Goal: Find specific page/section: Find specific page/section

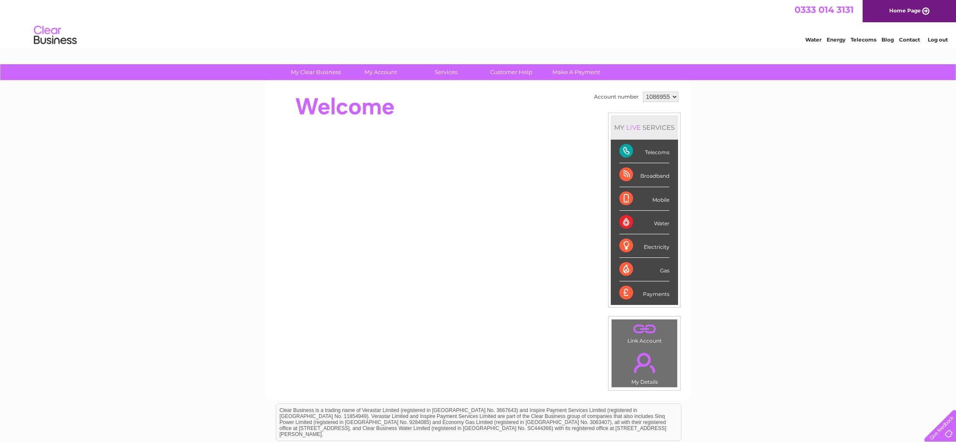
click at [611, 192] on div "MY LIVE SERVICES Telecoms Broadband Mobile Water Electricity Gas Payments" at bounding box center [644, 210] width 72 height 195
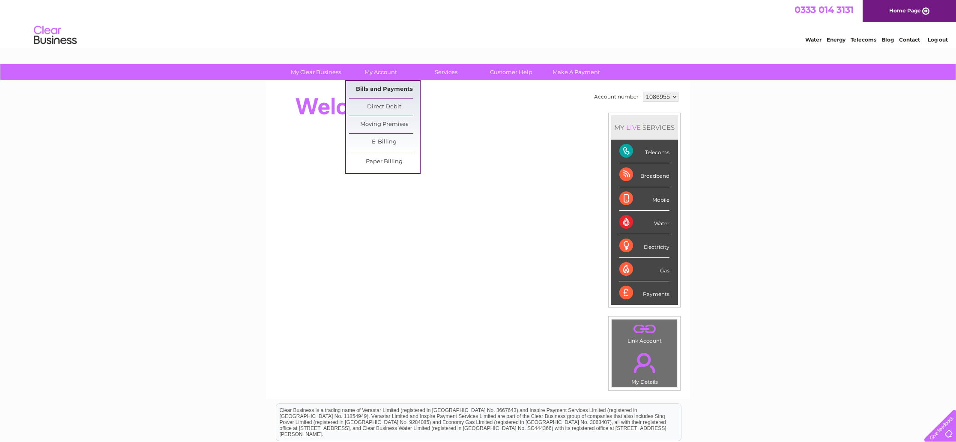
click at [380, 93] on link "Bills and Payments" at bounding box center [384, 89] width 71 height 17
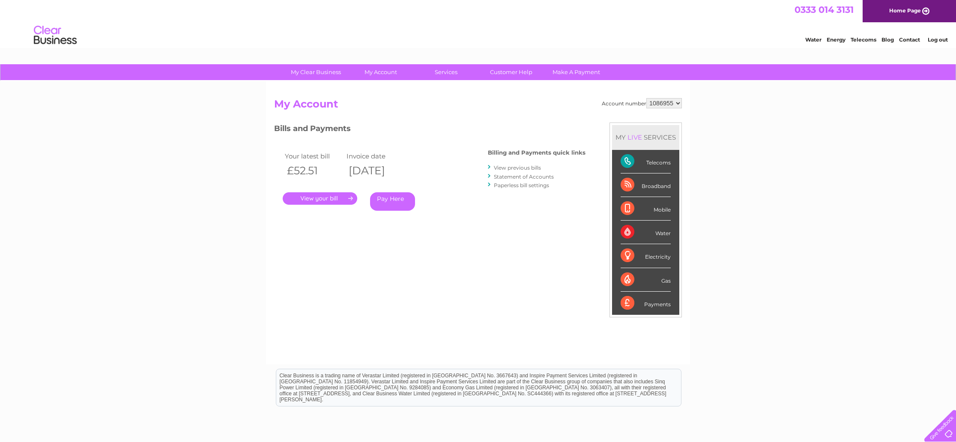
click at [306, 196] on link "." at bounding box center [320, 198] width 75 height 12
